Goal: Task Accomplishment & Management: Manage account settings

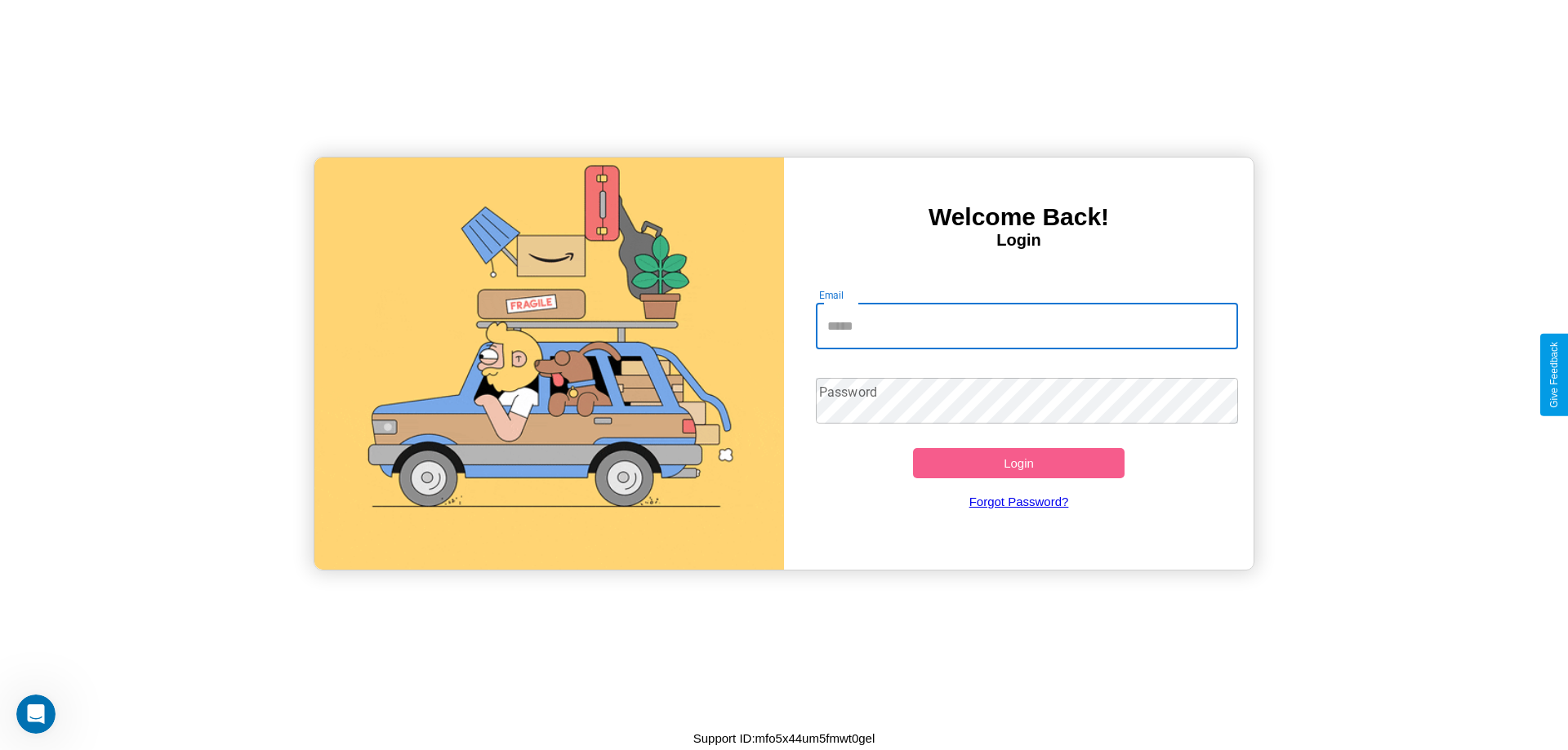
click at [1026, 326] on input "Email" at bounding box center [1027, 327] width 423 height 46
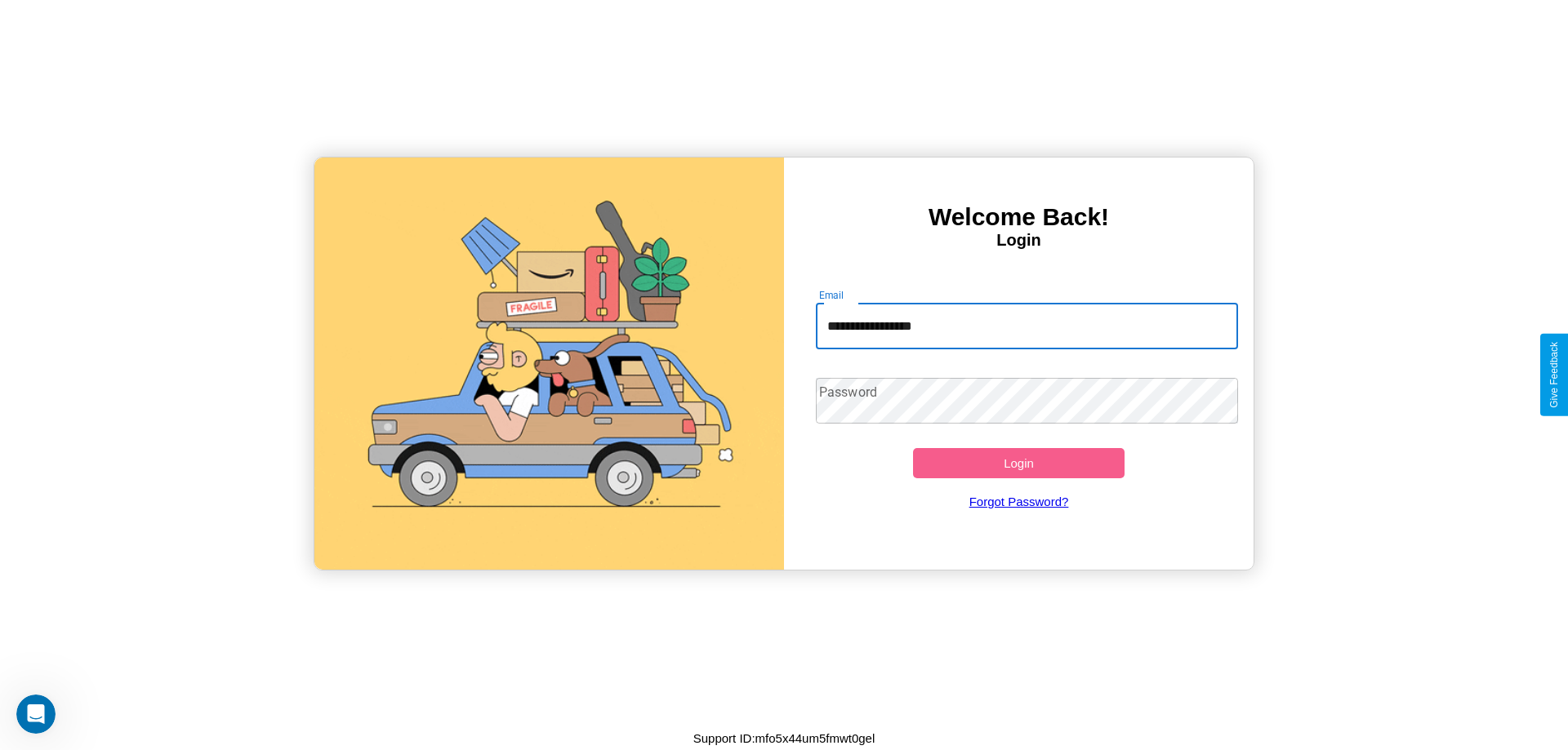
type input "**********"
click at [1019, 463] on button "Login" at bounding box center [1019, 463] width 211 height 31
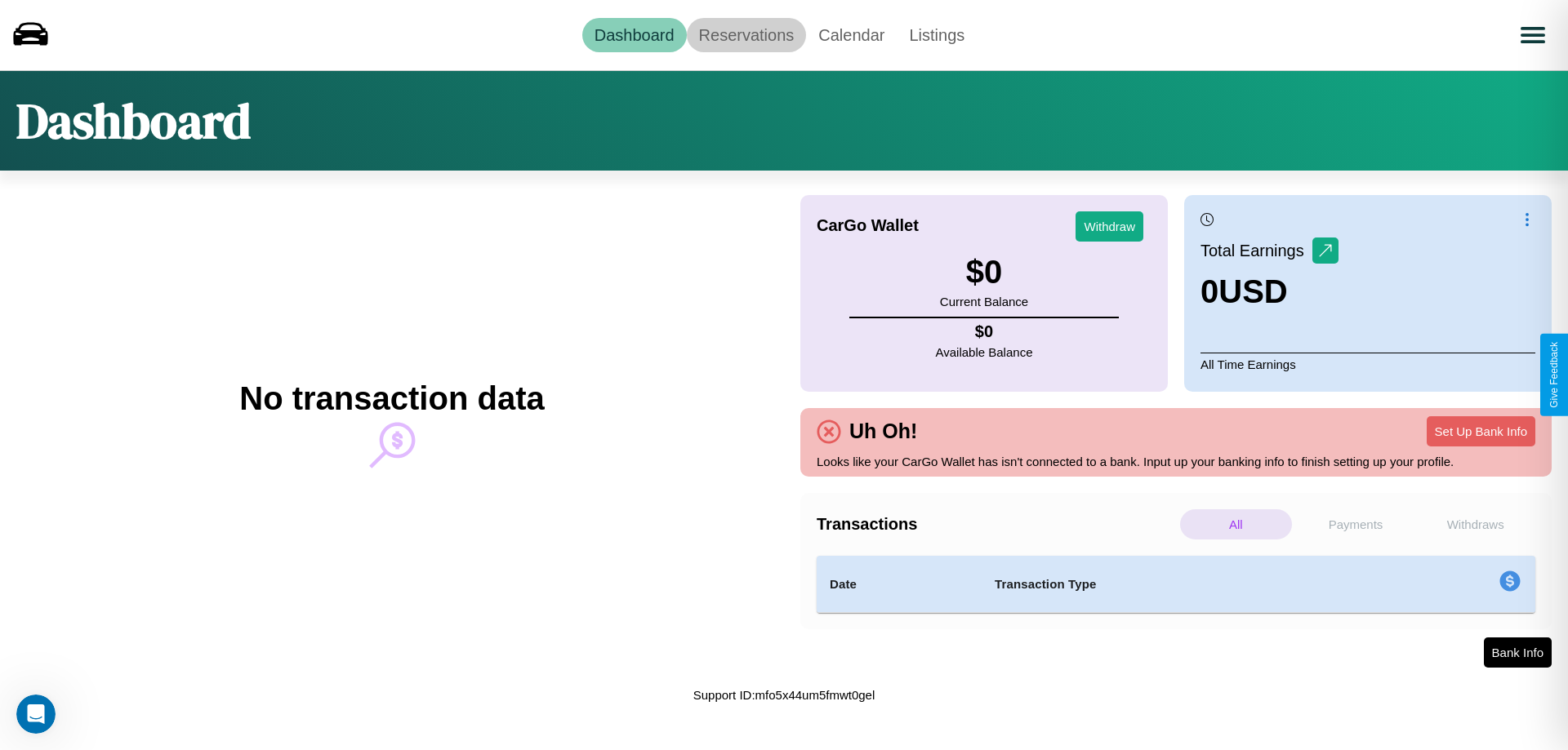
click at [745, 34] on link "Reservations" at bounding box center [746, 35] width 120 height 34
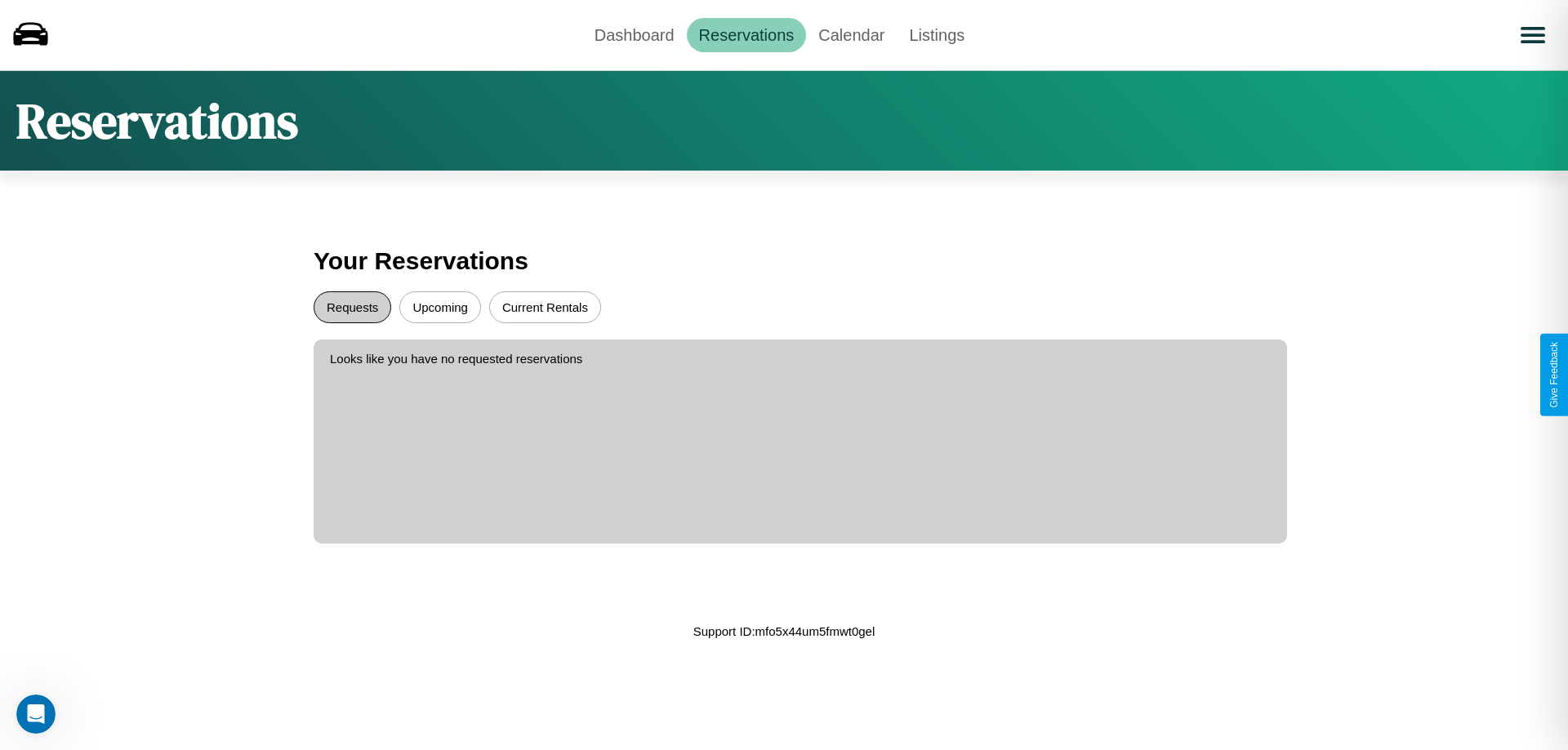
click at [352, 307] on button "Requests" at bounding box center [351, 307] width 77 height 32
click at [441, 307] on button "Upcoming" at bounding box center [440, 307] width 81 height 32
click at [634, 34] on link "Dashboard" at bounding box center [634, 35] width 104 height 34
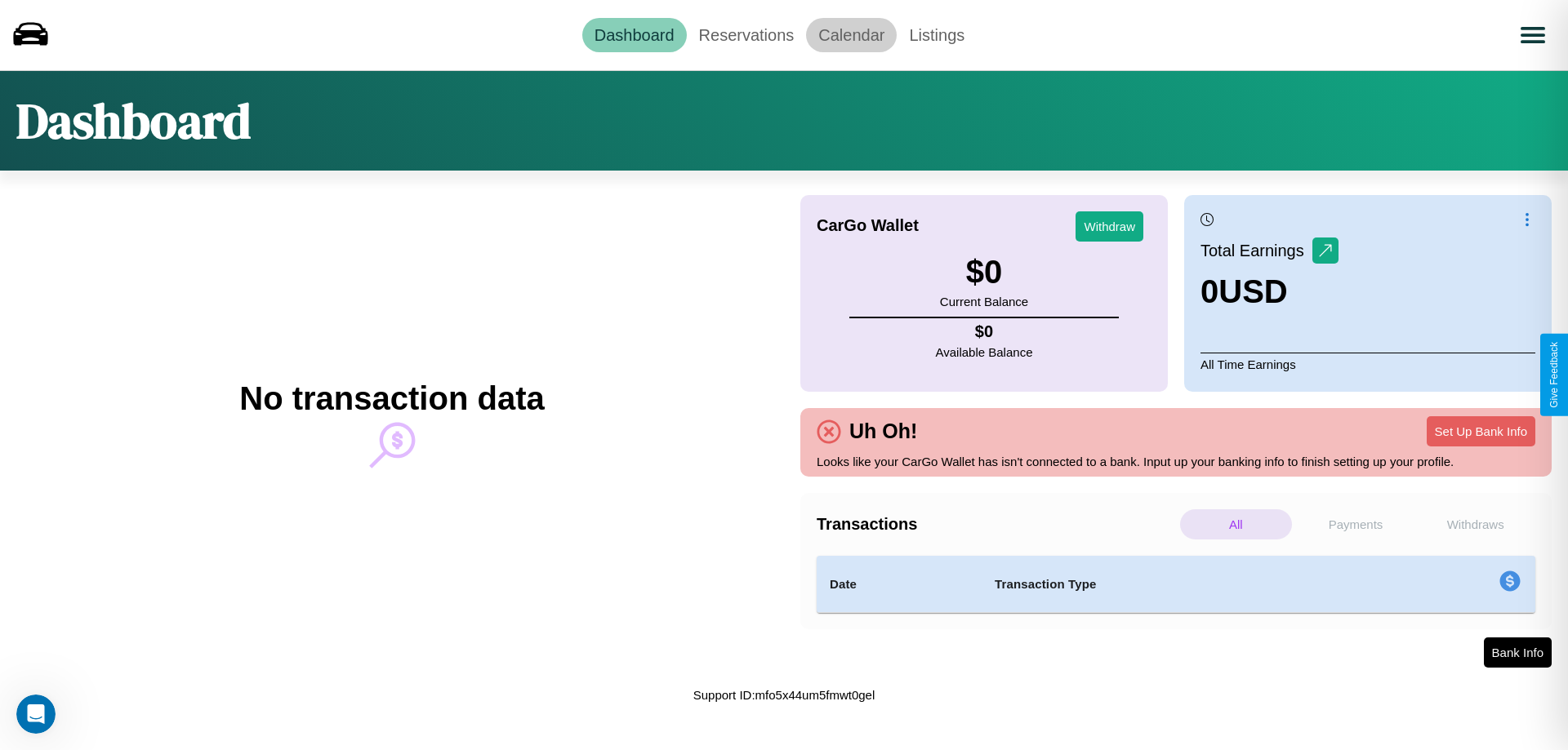
click at [851, 34] on link "Calendar" at bounding box center [851, 35] width 91 height 34
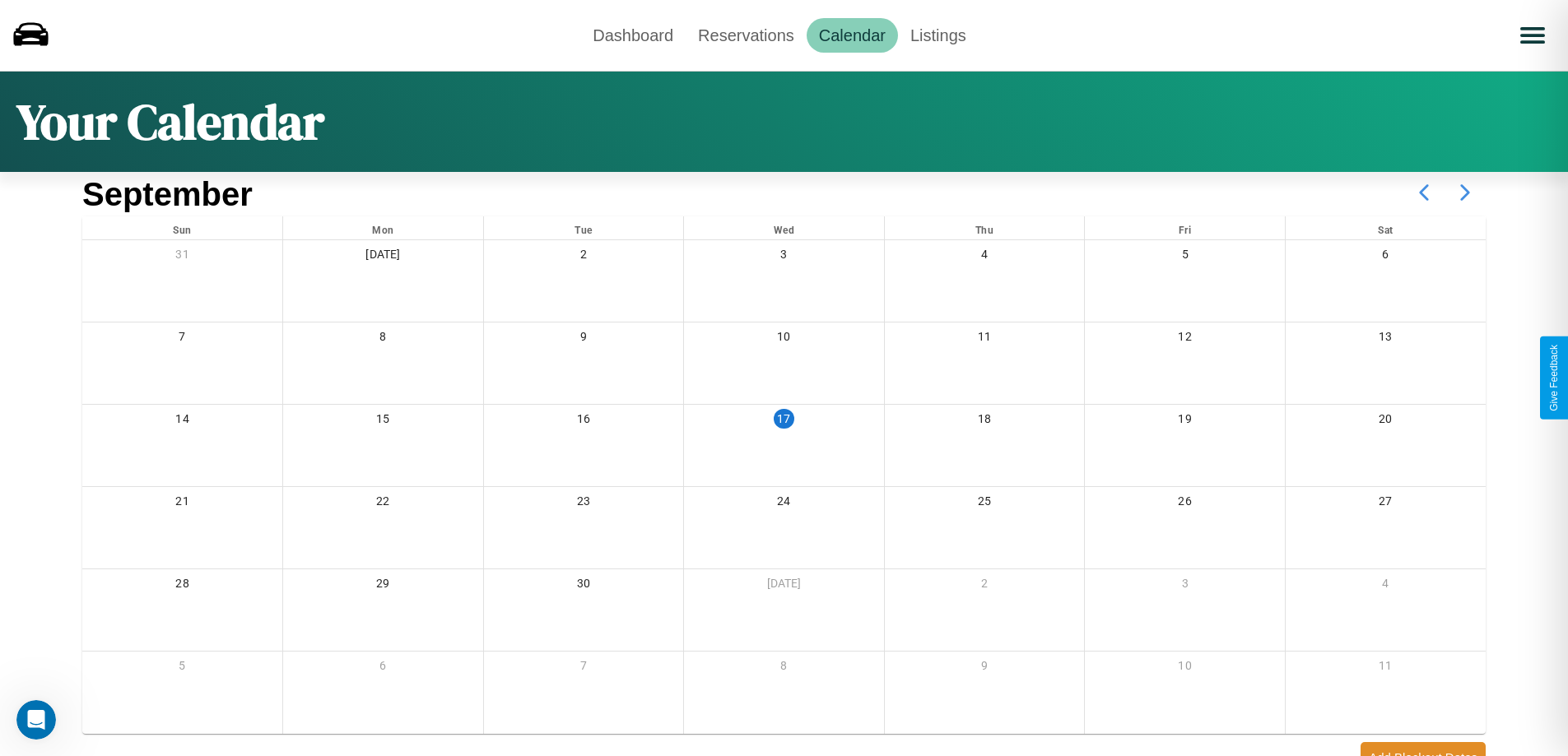
click at [1465, 192] on icon at bounding box center [1465, 192] width 41 height 41
